Goal: Check status

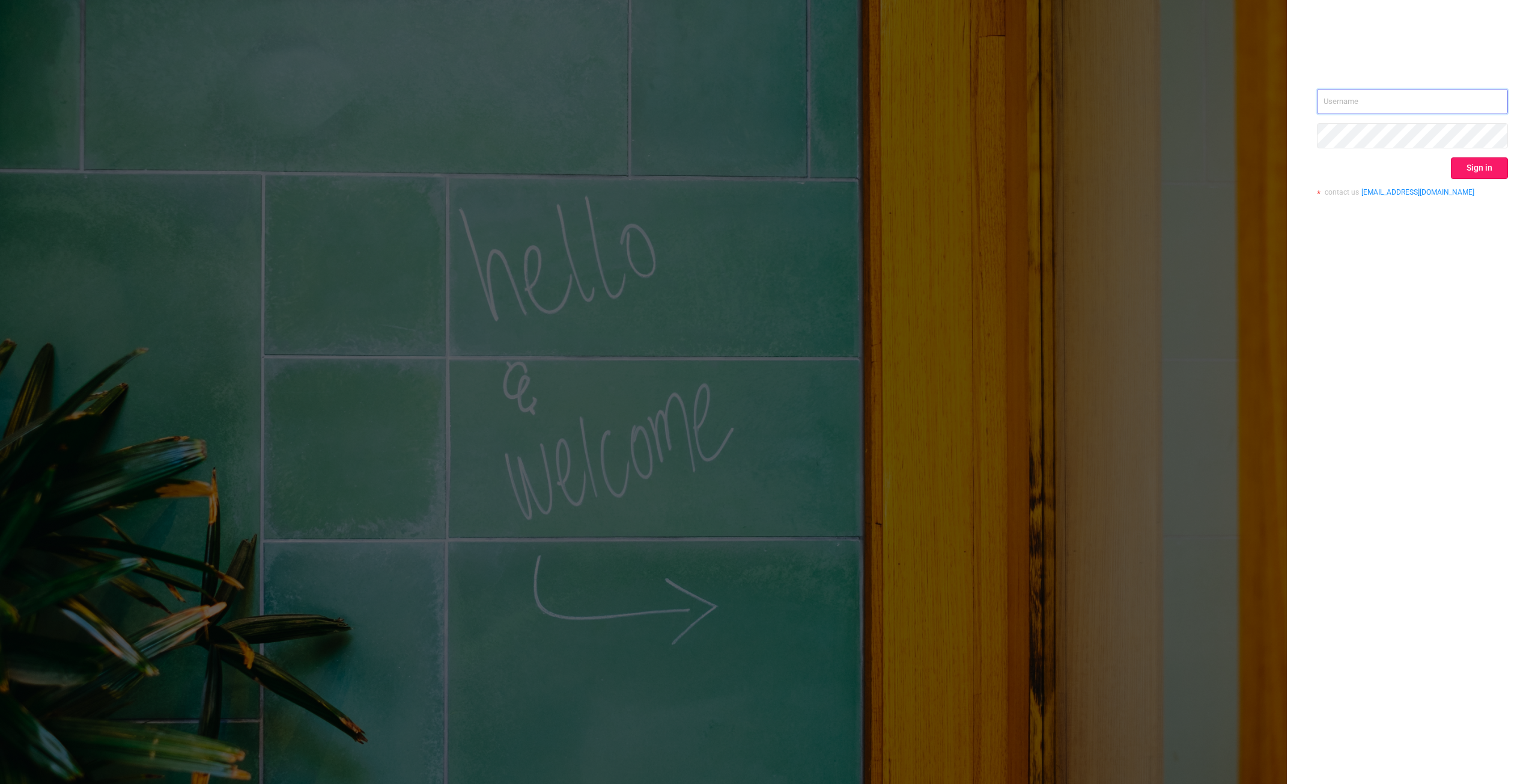
type input "[PERSON_NAME][EMAIL_ADDRESS][DOMAIN_NAME]"
click at [1484, 174] on button "Sign in" at bounding box center [1479, 168] width 57 height 21
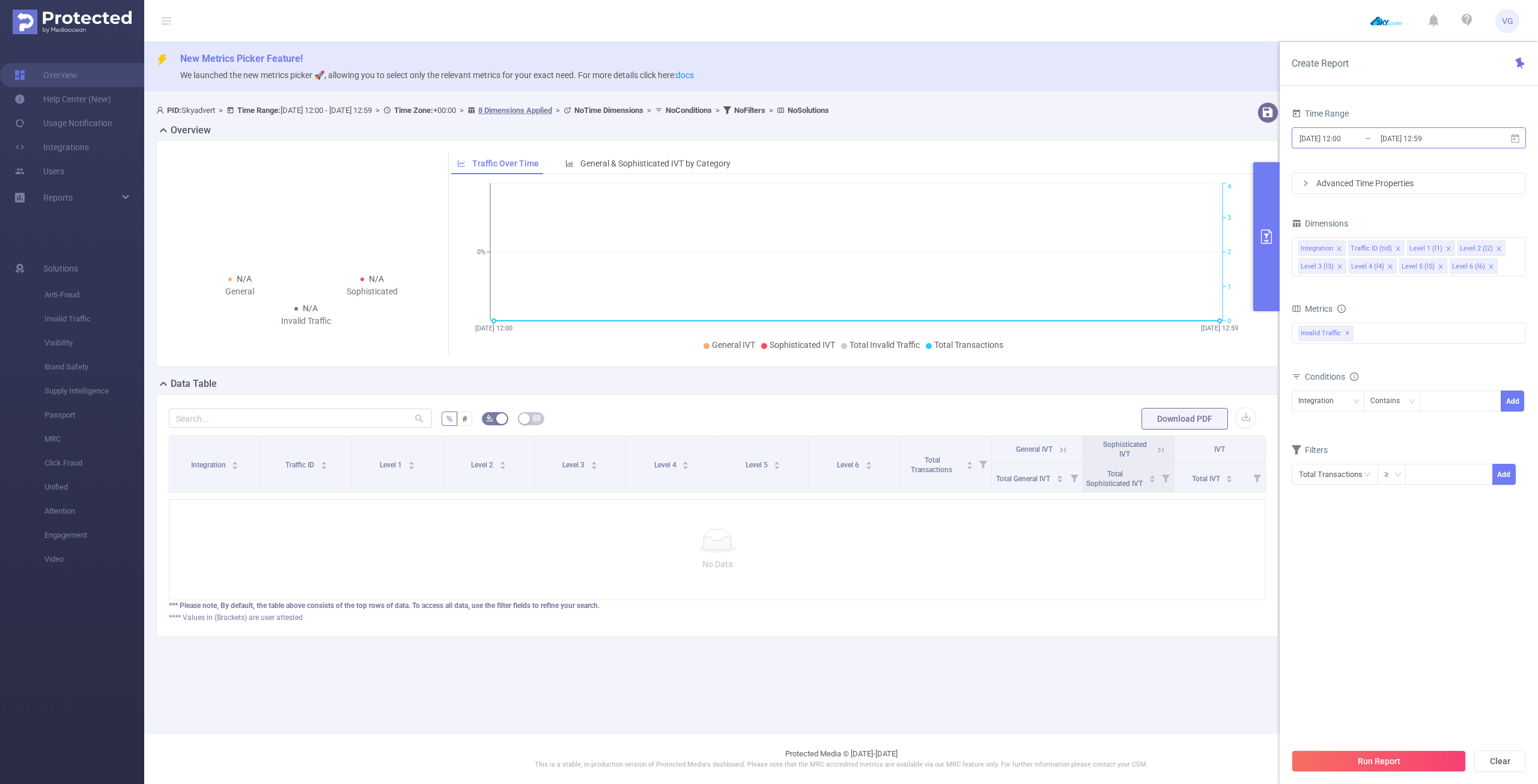
click at [1376, 133] on input "[DATE] 12:00" at bounding box center [1347, 138] width 98 height 16
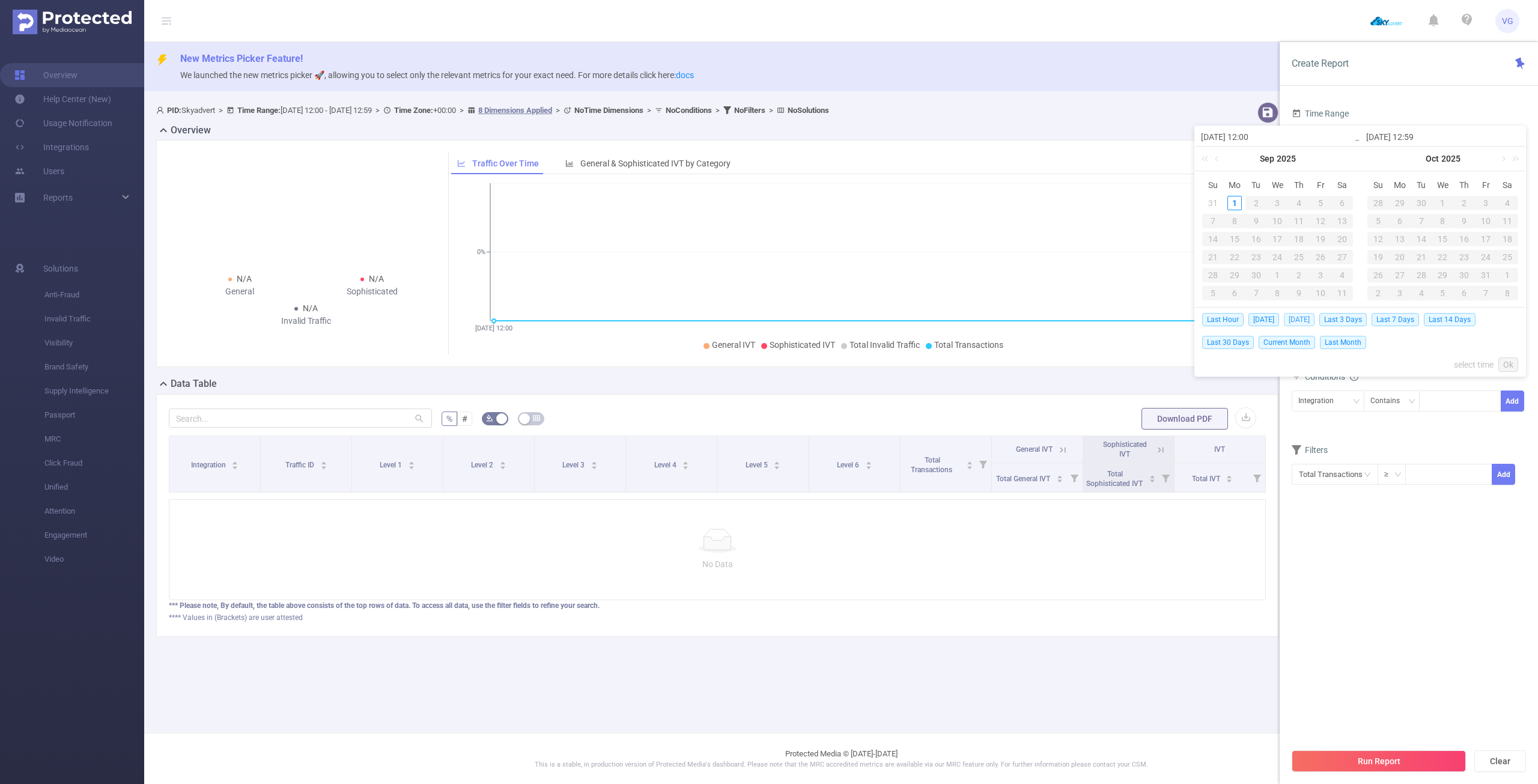
click at [1295, 317] on span "[DATE]" at bounding box center [1300, 320] width 31 height 13
type input "[DATE] 00:00"
type input "[DATE] 23:59"
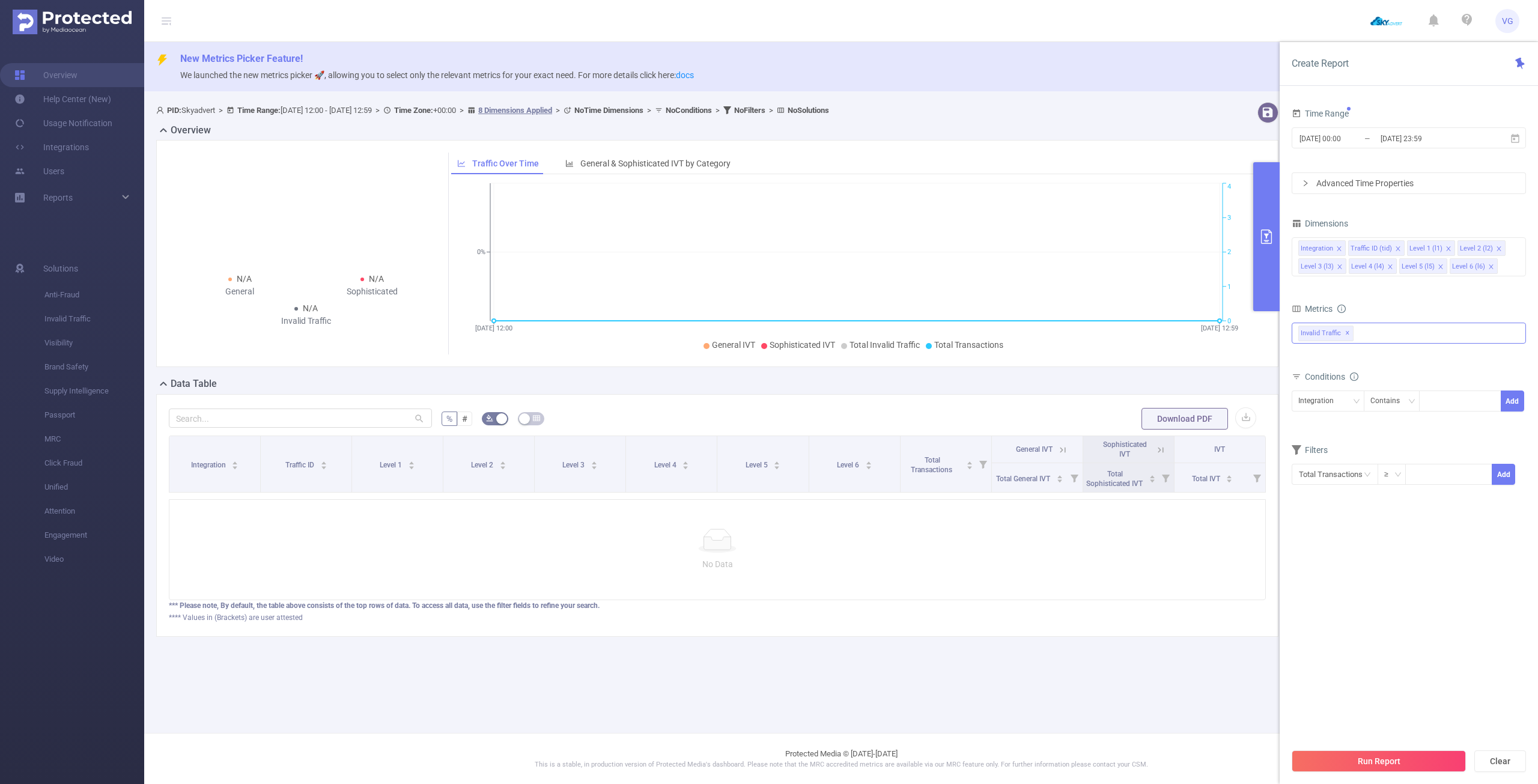
click at [1392, 340] on div "Invalid Traffic ✕" at bounding box center [1408, 333] width 234 height 21
click at [1372, 341] on span "Anti-Fraud" at bounding box center [1422, 339] width 206 height 16
click at [1358, 755] on button "Run Report" at bounding box center [1378, 761] width 174 height 21
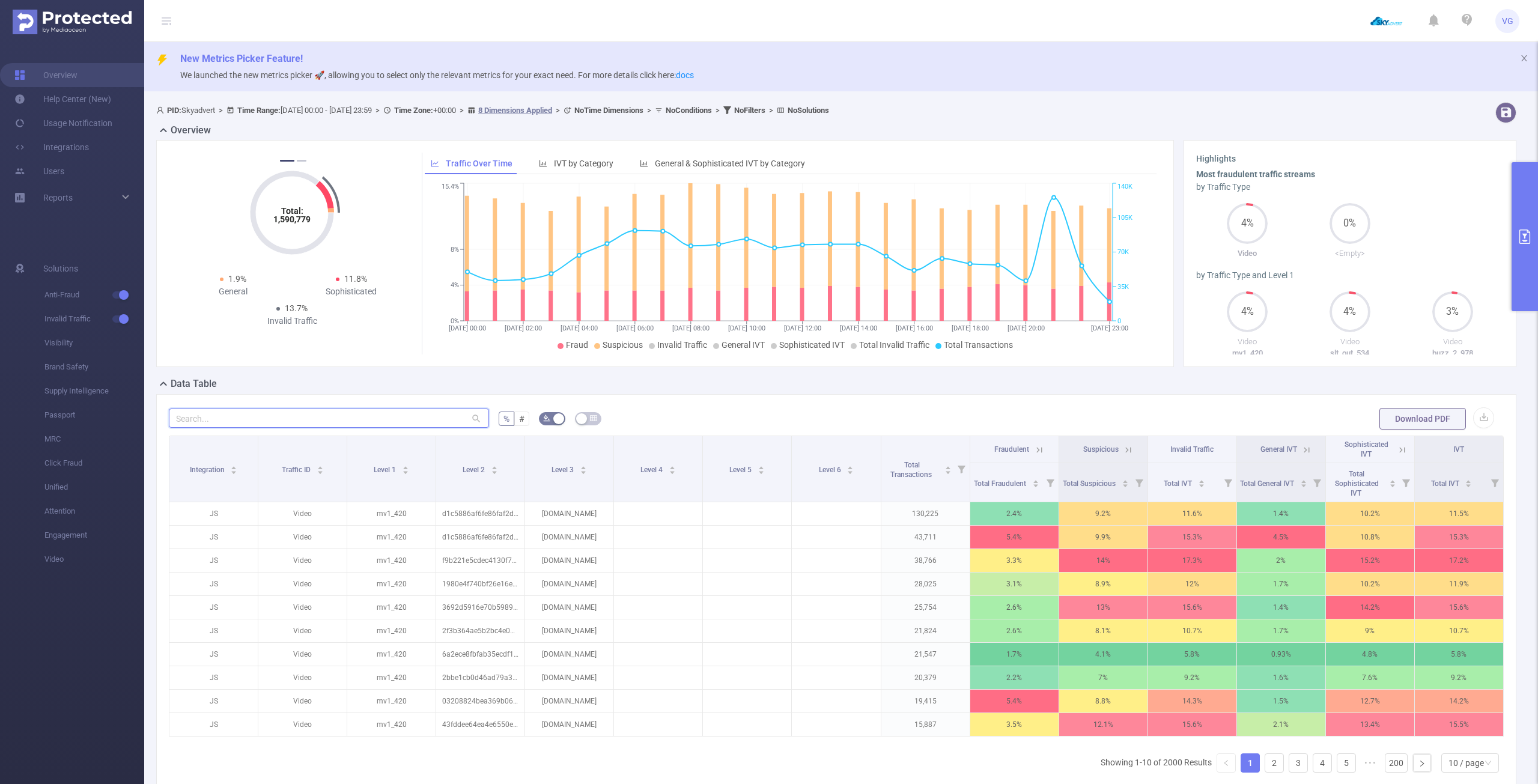
click at [260, 421] on input "text" at bounding box center [329, 418] width 321 height 19
paste input "[DOMAIN_NAME]"
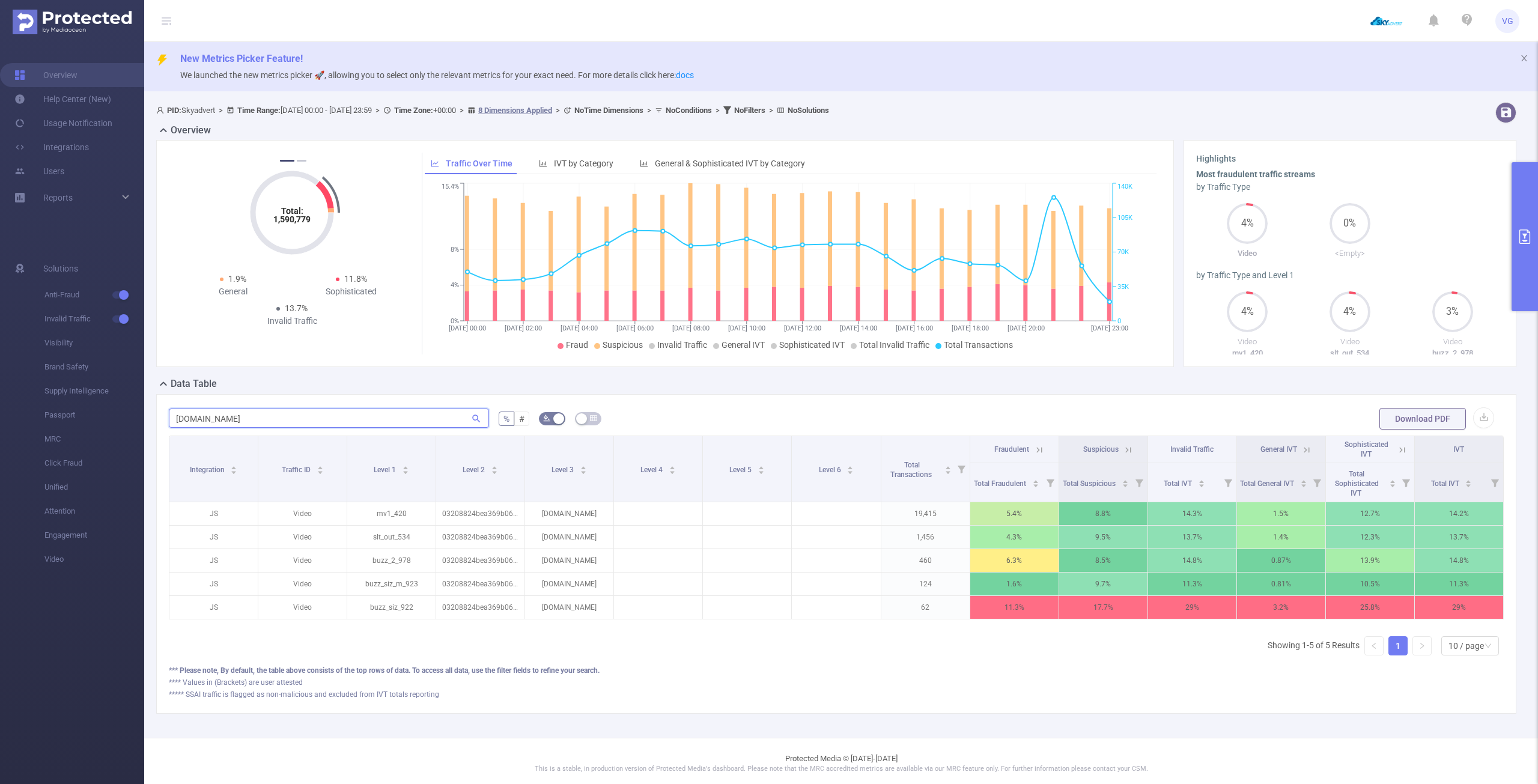
scroll to position [0, 3]
type input "[DOMAIN_NAME]"
